Goal: Information Seeking & Learning: Learn about a topic

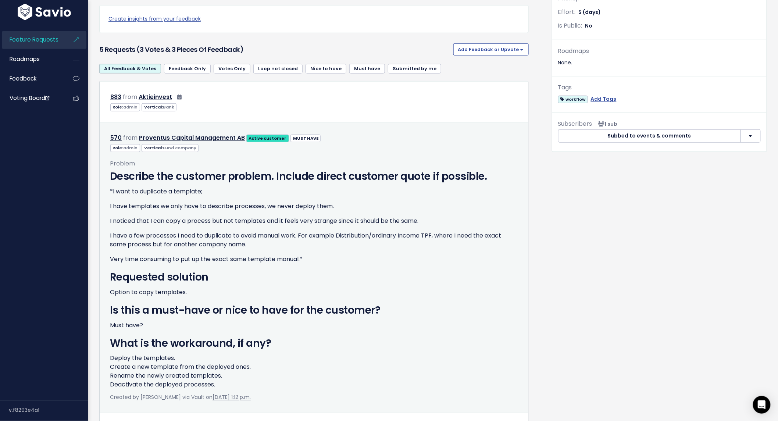
scroll to position [245, 0]
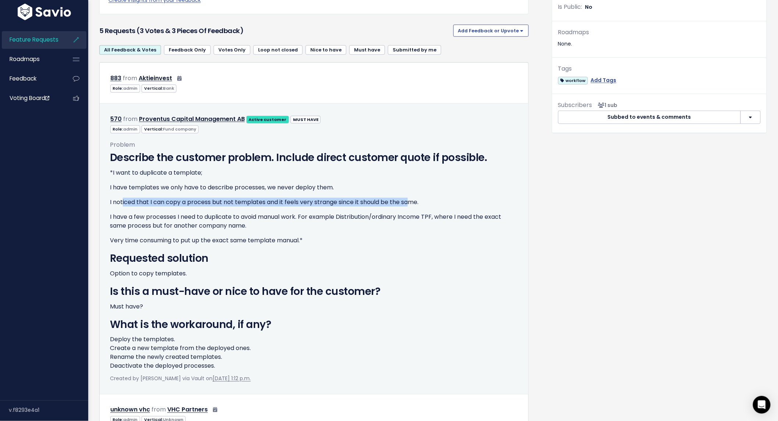
drag, startPoint x: 148, startPoint y: 207, endPoint x: 410, endPoint y: 203, distance: 262.4
click at [410, 203] on p "I noticed that I can copy a process but not templates and it feels very strange…" at bounding box center [314, 202] width 408 height 9
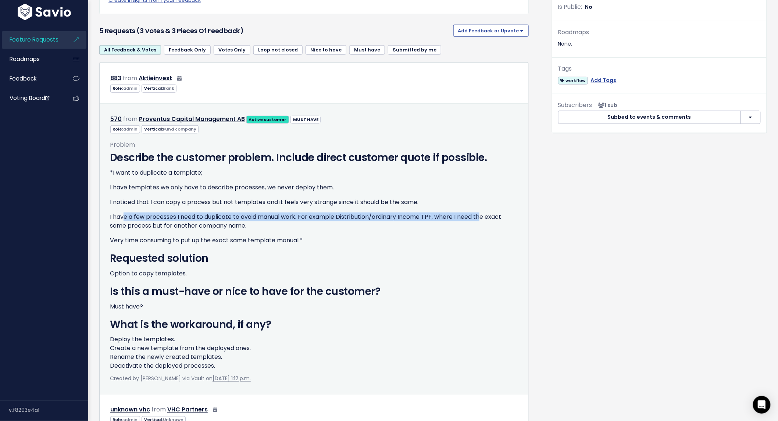
drag, startPoint x: 123, startPoint y: 215, endPoint x: 484, endPoint y: 216, distance: 361.2
click at [484, 216] on p "I have a few processes I need to duplicate to avoid manual work. For example Di…" at bounding box center [314, 221] width 408 height 18
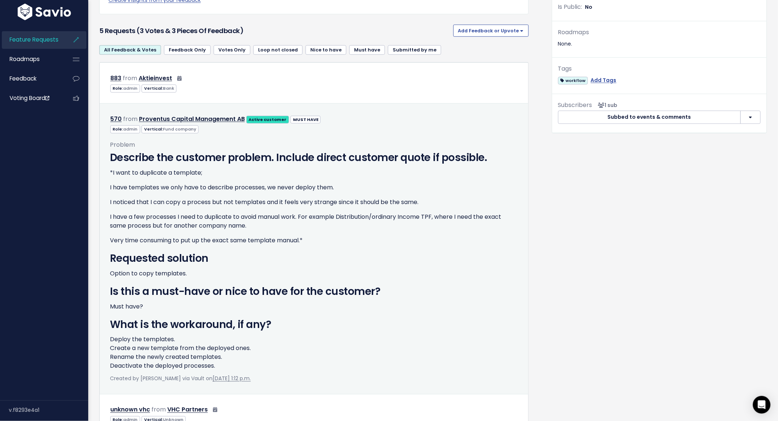
click at [484, 216] on p "I have a few processes I need to duplicate to avoid manual work. For example Di…" at bounding box center [314, 221] width 408 height 18
drag, startPoint x: 135, startPoint y: 225, endPoint x: 223, endPoint y: 226, distance: 88.2
click at [223, 226] on p "I have a few processes I need to duplicate to avoid manual work. For example Di…" at bounding box center [314, 221] width 408 height 18
drag, startPoint x: 150, startPoint y: 240, endPoint x: 253, endPoint y: 240, distance: 103.3
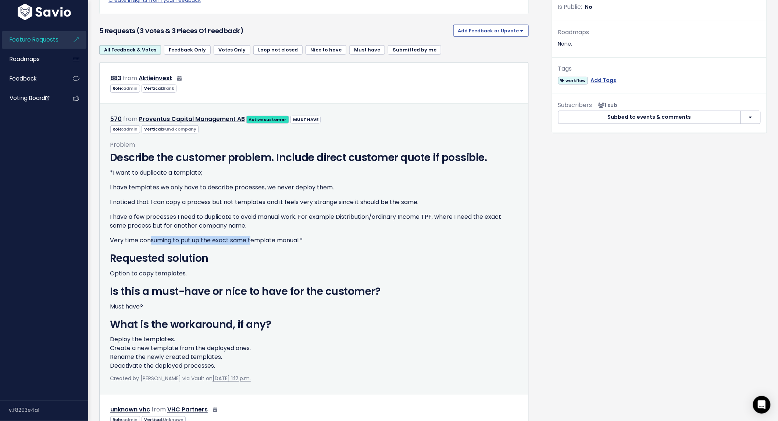
click at [253, 240] on p "Very time consuming to put up the exact same template manual.*" at bounding box center [314, 240] width 408 height 9
drag, startPoint x: 115, startPoint y: 274, endPoint x: 159, endPoint y: 273, distance: 43.7
click at [159, 273] on p "Option to copy templates." at bounding box center [314, 273] width 408 height 9
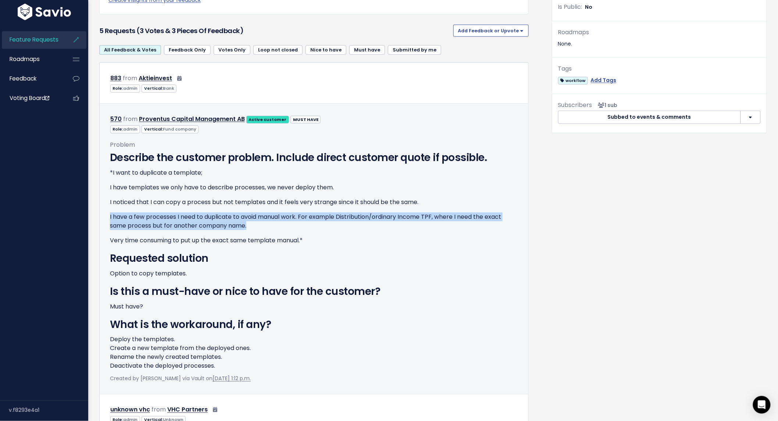
drag, startPoint x: 107, startPoint y: 217, endPoint x: 293, endPoint y: 227, distance: 186.2
click at [293, 227] on div "Problem Describe the customer problem. Include direct customer quote if possibl…" at bounding box center [313, 259] width 419 height 250
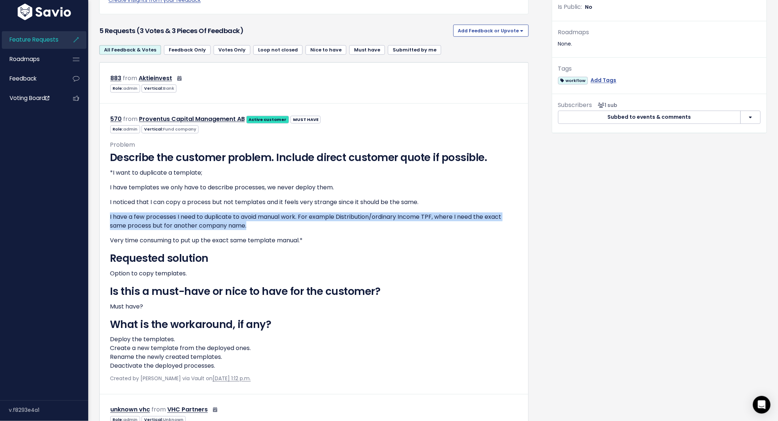
copy p "I have a few processes I need to duplicate to avoid manual work. For example Di…"
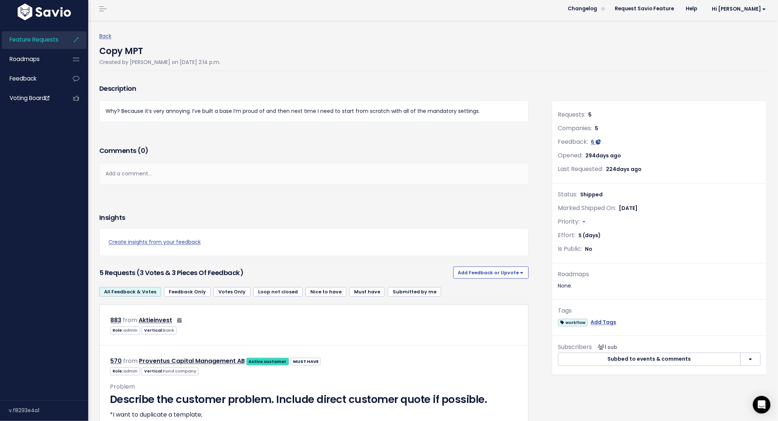
scroll to position [0, 0]
